Goal: Information Seeking & Learning: Learn about a topic

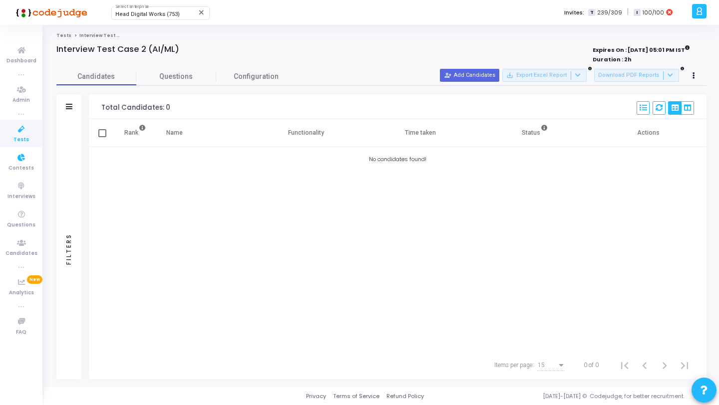
click at [24, 134] on icon at bounding box center [21, 129] width 21 height 12
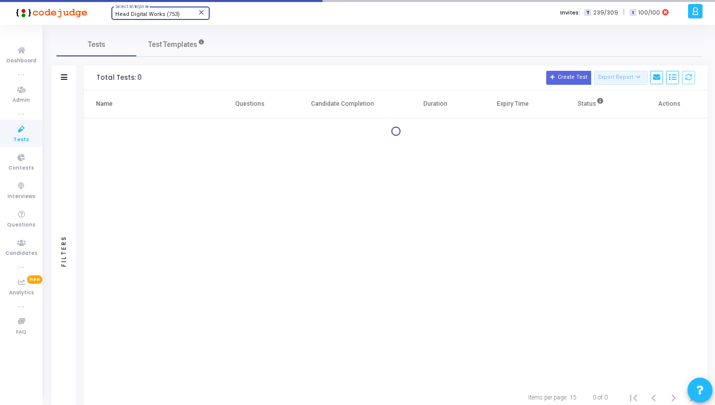
click at [165, 12] on span "Head Digital Works (753)" at bounding box center [147, 14] width 64 height 6
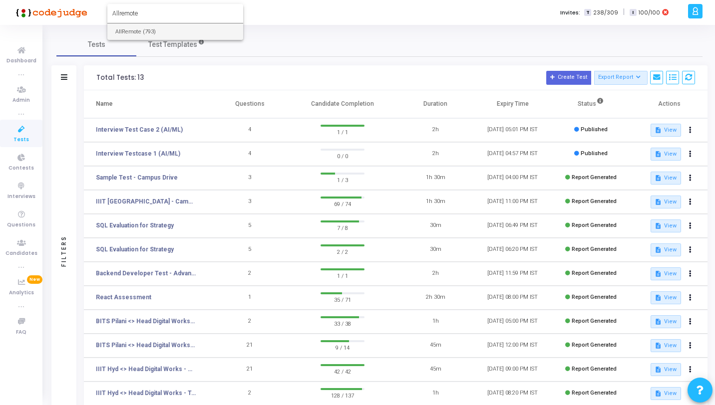
type input "Allremote"
click at [176, 30] on span "AllRemote (793)" at bounding box center [175, 31] width 120 height 16
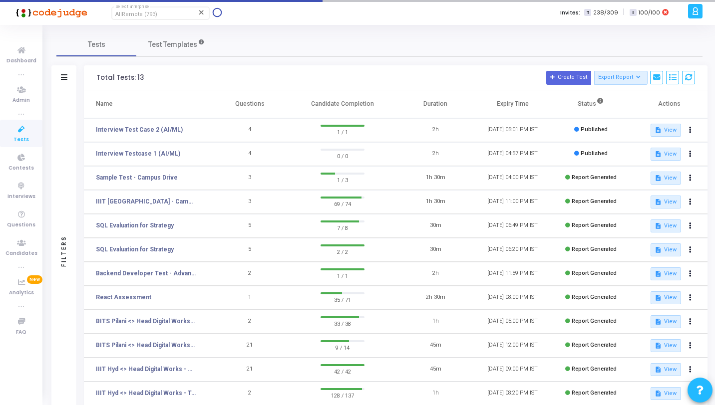
click at [19, 136] on span "Tests" at bounding box center [20, 140] width 15 height 8
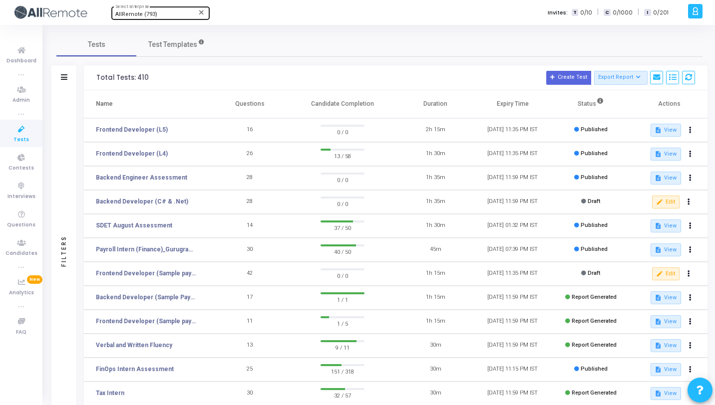
click at [105, 142] on td "Frontend Developer (L4)" at bounding box center [147, 154] width 127 height 24
click at [166, 201] on link "Backend Developer (C# & .Net)" at bounding box center [142, 201] width 92 height 9
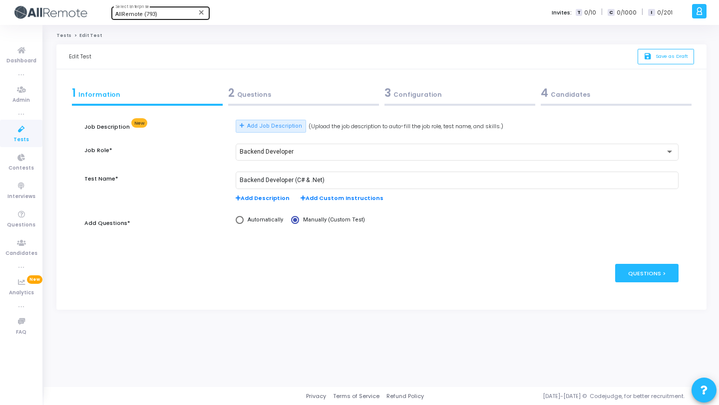
click at [249, 92] on div "2 Questions" at bounding box center [303, 93] width 151 height 16
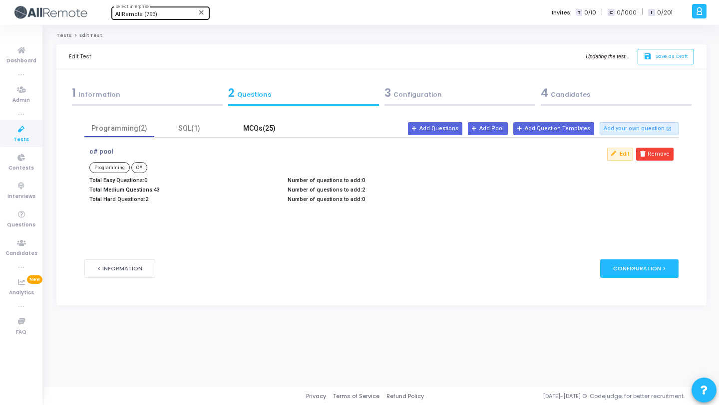
click at [250, 125] on div "MCQs(25)" at bounding box center [259, 128] width 58 height 10
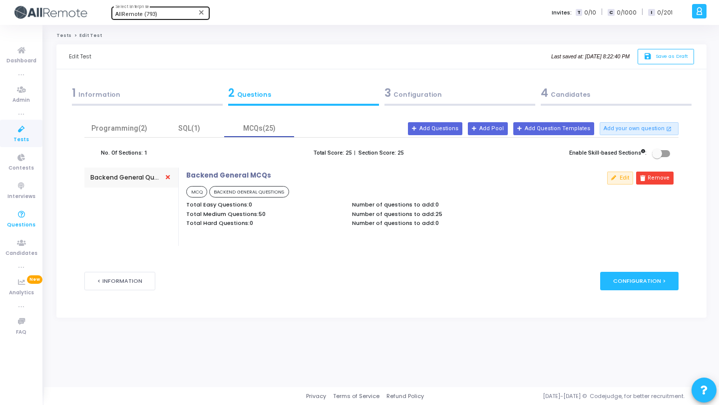
click at [21, 220] on icon at bounding box center [21, 215] width 21 height 12
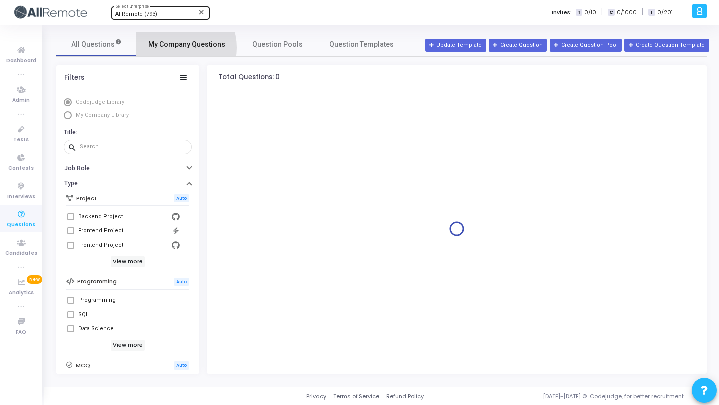
click at [175, 48] on span "My Company Questions" at bounding box center [186, 44] width 77 height 10
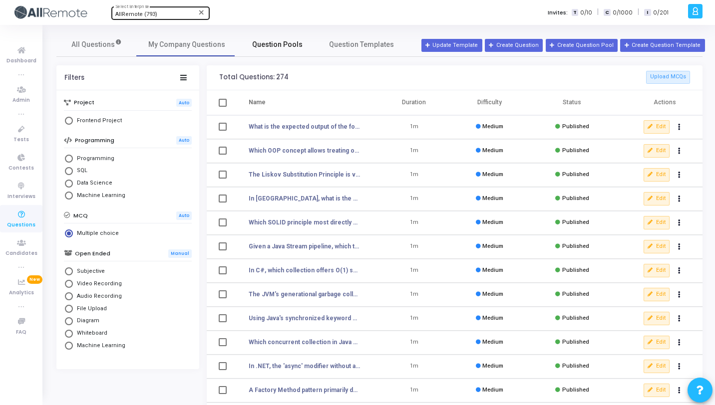
click at [257, 44] on span "Question Pools" at bounding box center [277, 44] width 50 height 10
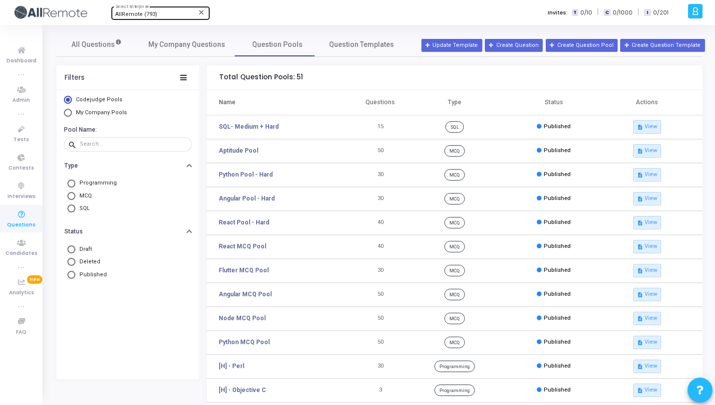
click at [120, 112] on span "My Company Pools" at bounding box center [101, 112] width 51 height 6
click at [72, 112] on input "My Company Pools" at bounding box center [68, 113] width 8 height 8
radio input "true"
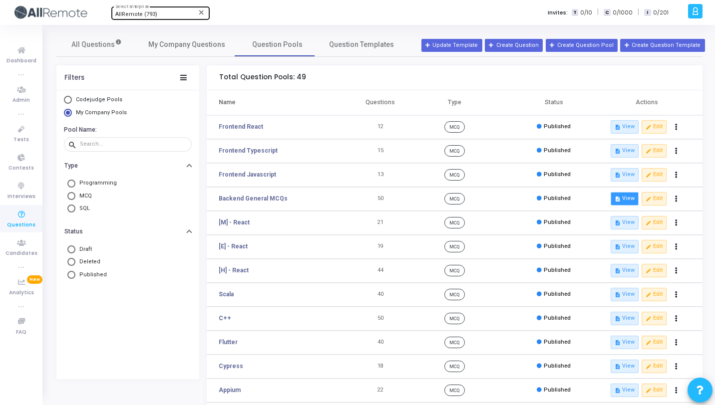
click at [622, 200] on button "description View" at bounding box center [624, 198] width 28 height 13
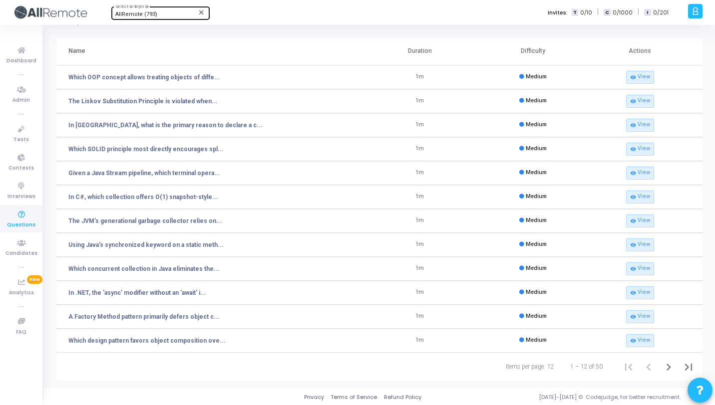
scroll to position [38, 0]
click at [175, 294] on link "In .NET, the 'async' modifier without an 'await' i..." at bounding box center [137, 292] width 138 height 9
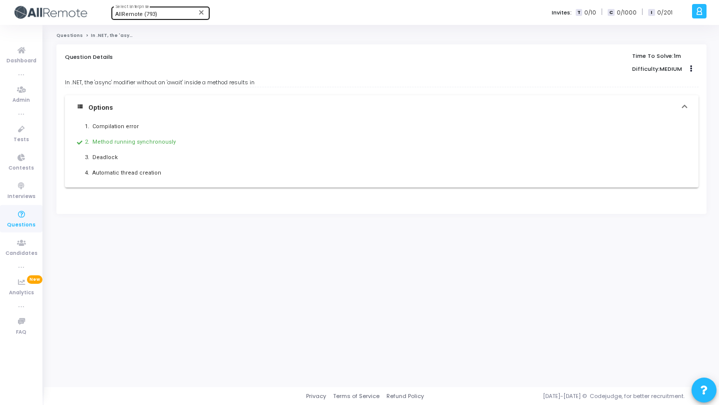
click at [66, 36] on link "Questions" at bounding box center [69, 35] width 26 height 6
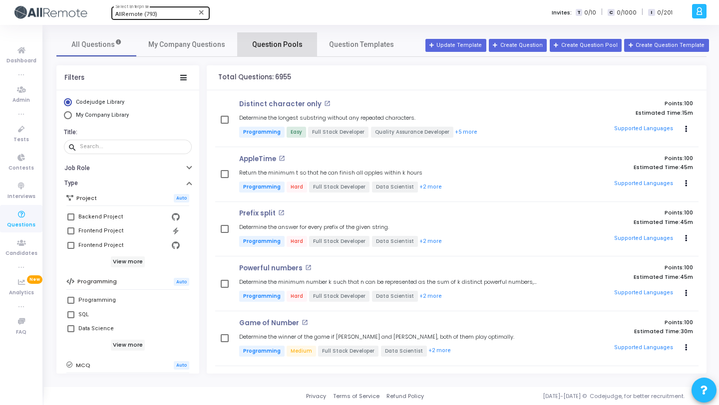
click at [265, 42] on span "Question Pools" at bounding box center [277, 44] width 50 height 10
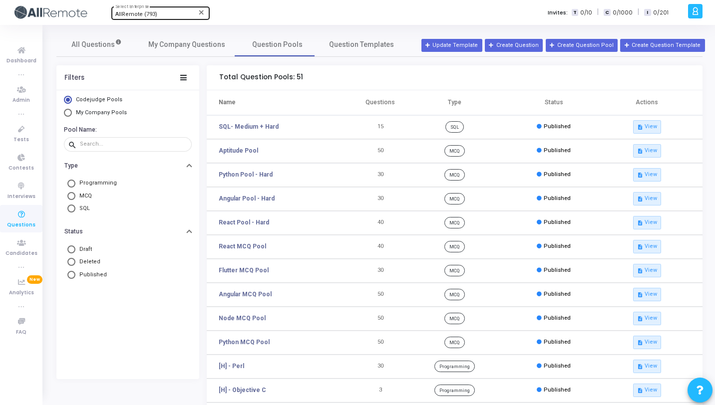
click at [120, 114] on span "My Company Pools" at bounding box center [101, 112] width 51 height 6
click at [72, 114] on input "My Company Pools" at bounding box center [68, 113] width 8 height 8
radio input "true"
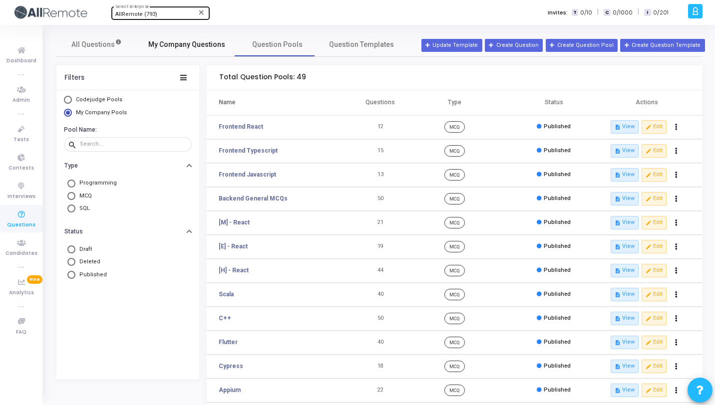
click at [182, 39] on span "My Company Questions" at bounding box center [186, 44] width 77 height 10
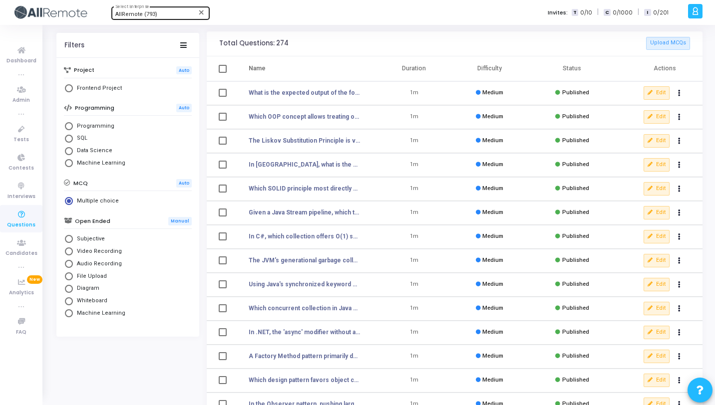
scroll to position [123, 0]
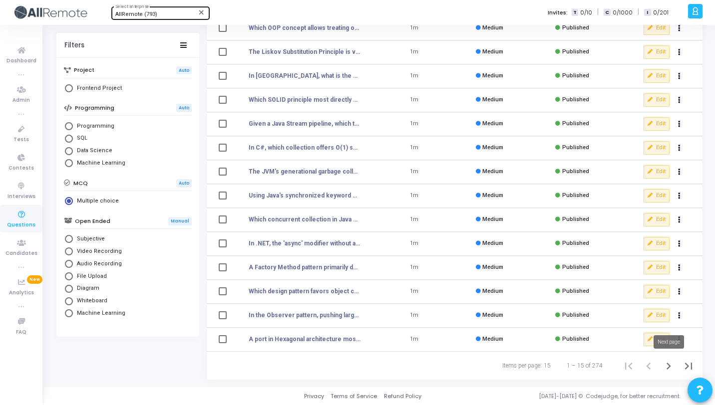
click at [669, 370] on icon "Next page" at bounding box center [668, 366] width 14 height 14
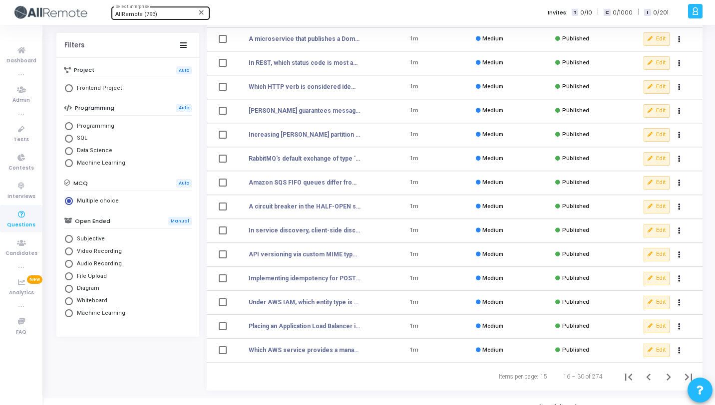
scroll to position [123, 0]
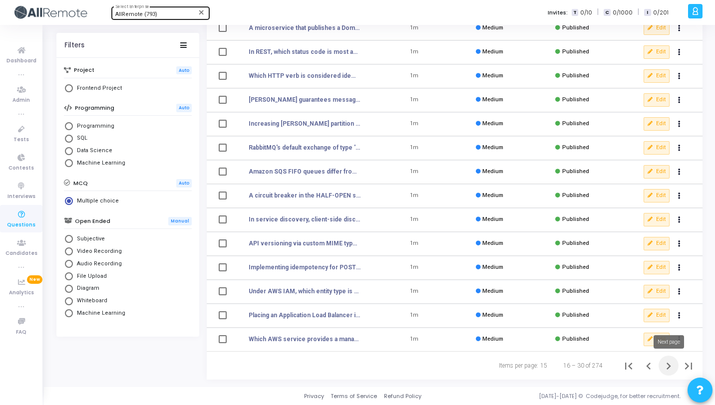
click at [671, 364] on icon "Next page" at bounding box center [668, 366] width 14 height 14
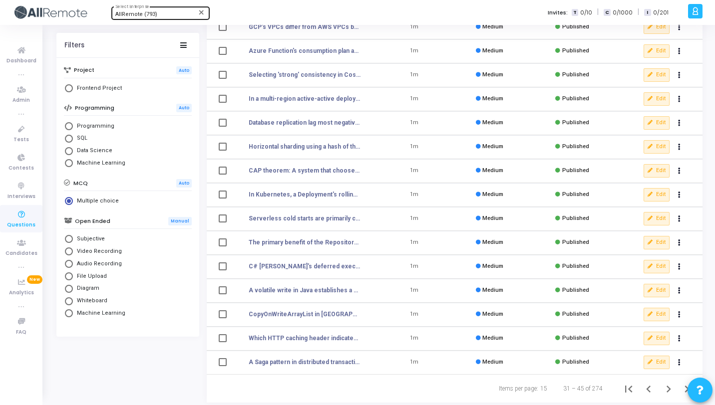
scroll to position [123, 0]
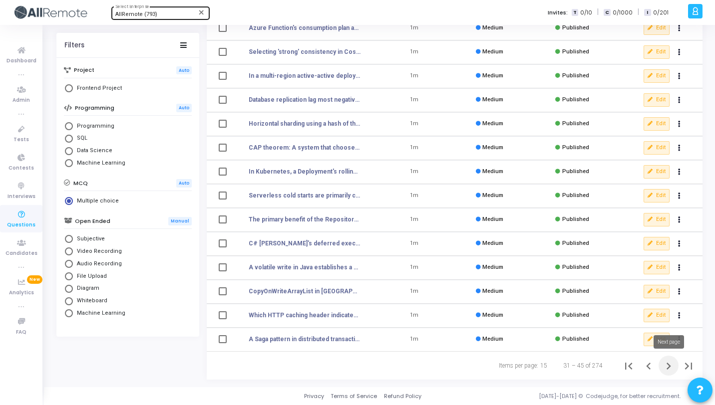
click at [665, 367] on icon "Next page" at bounding box center [668, 366] width 14 height 14
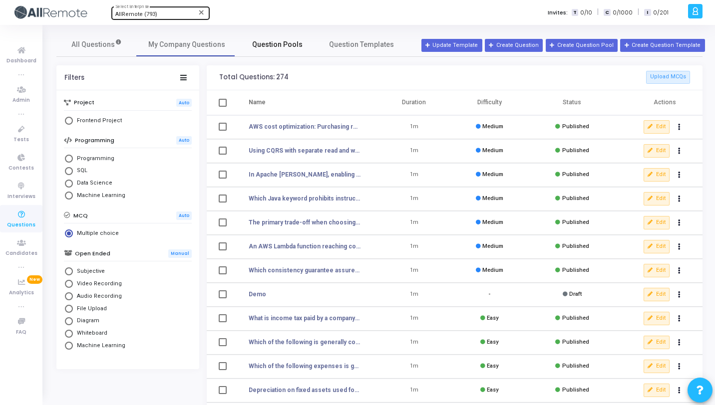
click at [262, 44] on span "Question Pools" at bounding box center [277, 44] width 50 height 10
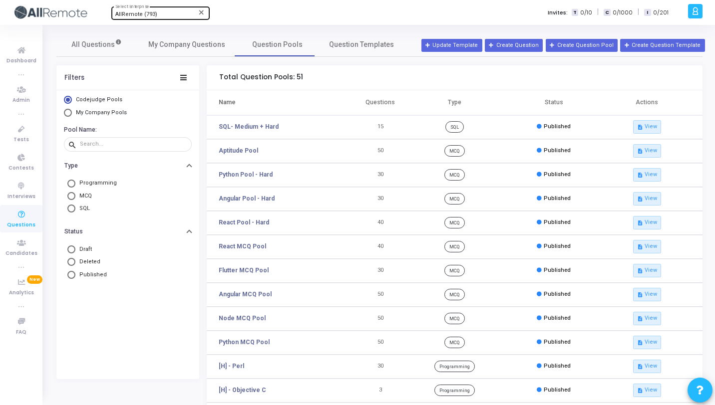
click at [112, 113] on span "My Company Pools" at bounding box center [101, 112] width 51 height 6
click at [72, 113] on input "My Company Pools" at bounding box center [68, 113] width 8 height 8
radio input "true"
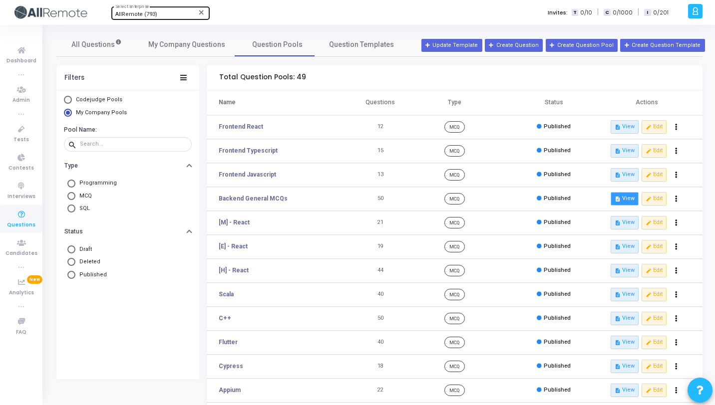
click at [627, 199] on button "description View" at bounding box center [624, 198] width 28 height 13
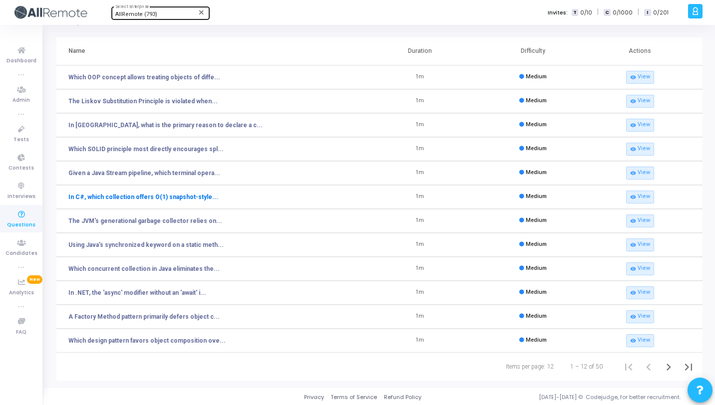
scroll to position [38, 0]
click at [176, 290] on link "In .NET, the 'async' modifier without an 'await' i..." at bounding box center [137, 292] width 138 height 9
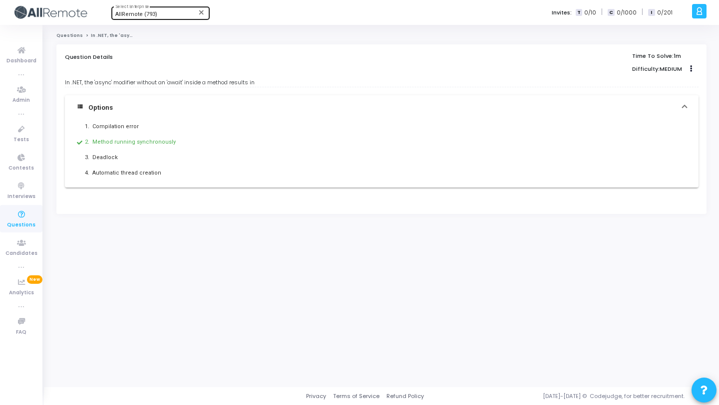
click at [67, 36] on link "Questions" at bounding box center [69, 35] width 26 height 6
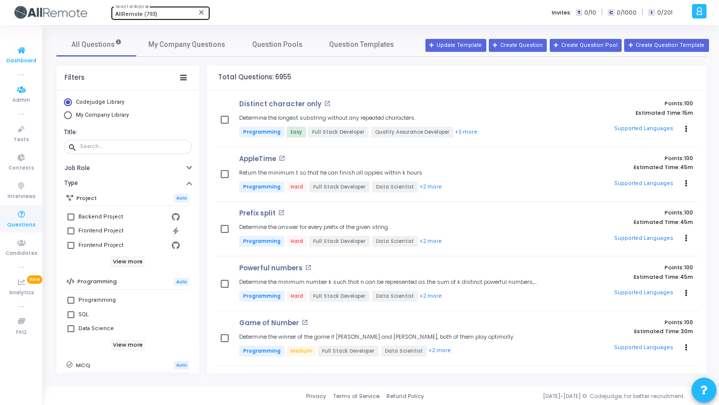
click at [18, 58] on span "Dashboard" at bounding box center [21, 61] width 30 height 8
